Goal: Transaction & Acquisition: Purchase product/service

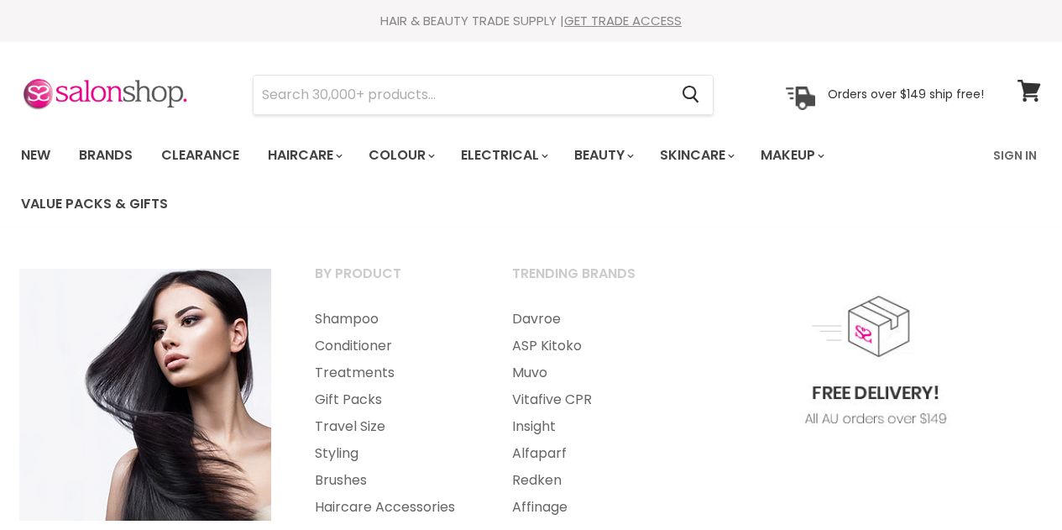
select select "created-descending"
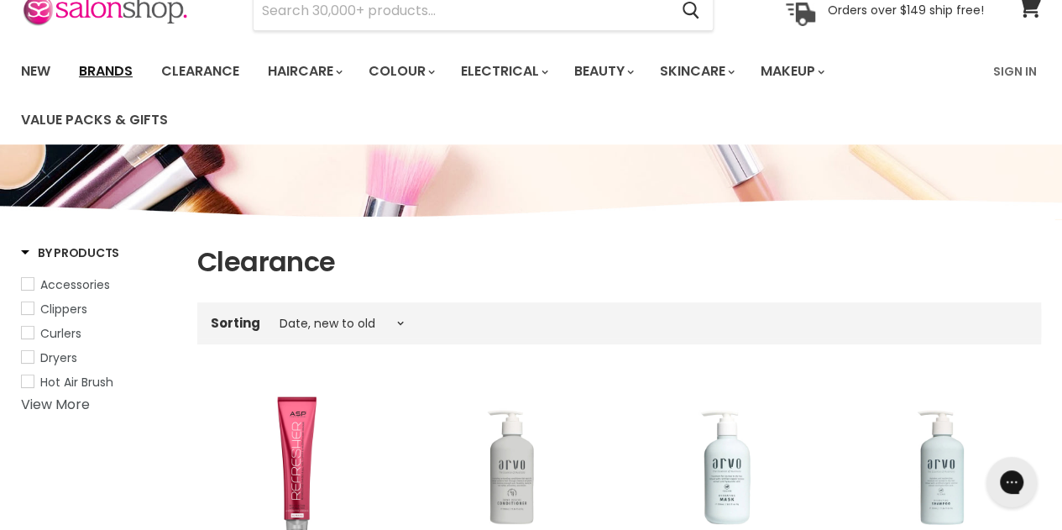
click at [107, 75] on link "Brands" at bounding box center [105, 71] width 79 height 35
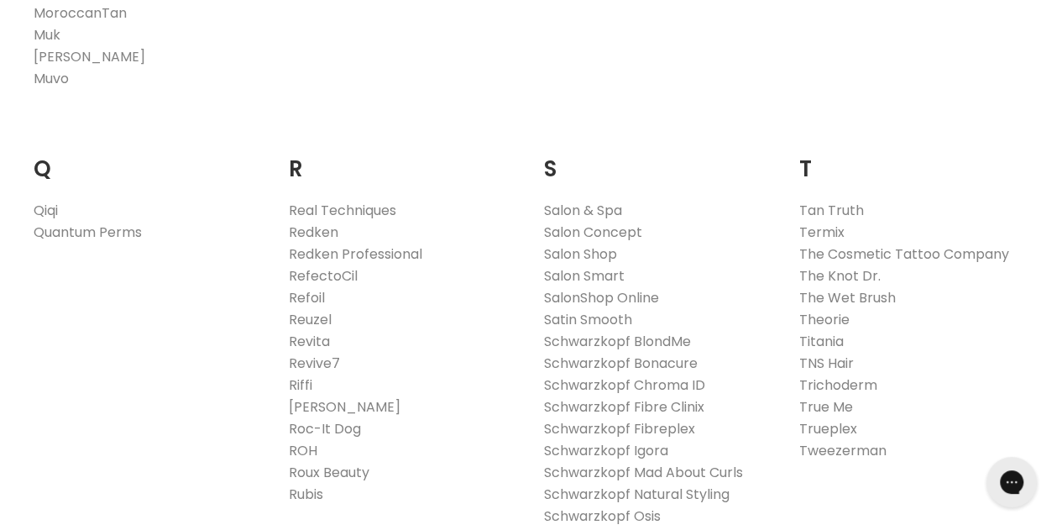
scroll to position [2539, 0]
click at [321, 222] on link "Redken" at bounding box center [314, 231] width 50 height 19
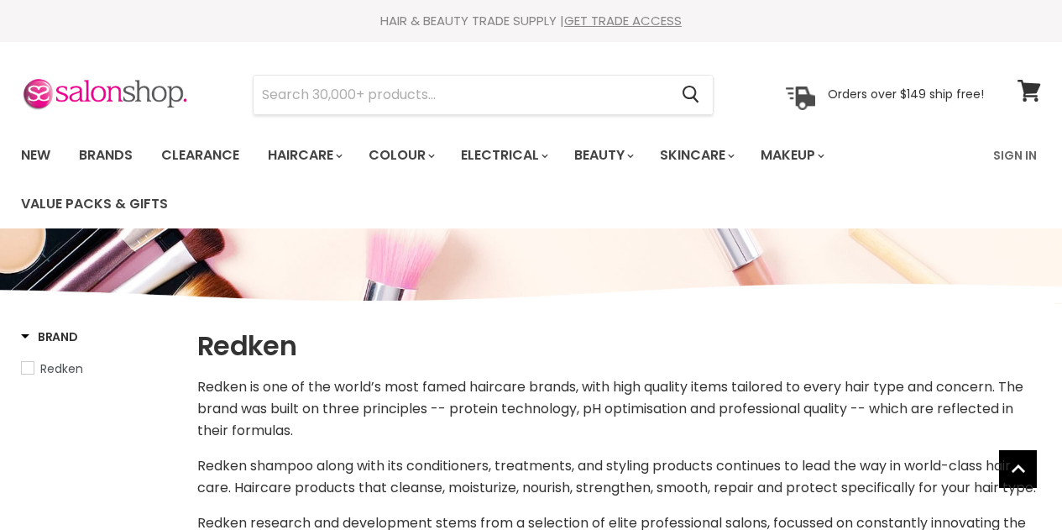
select select "manual"
